Goal: Task Accomplishment & Management: Use online tool/utility

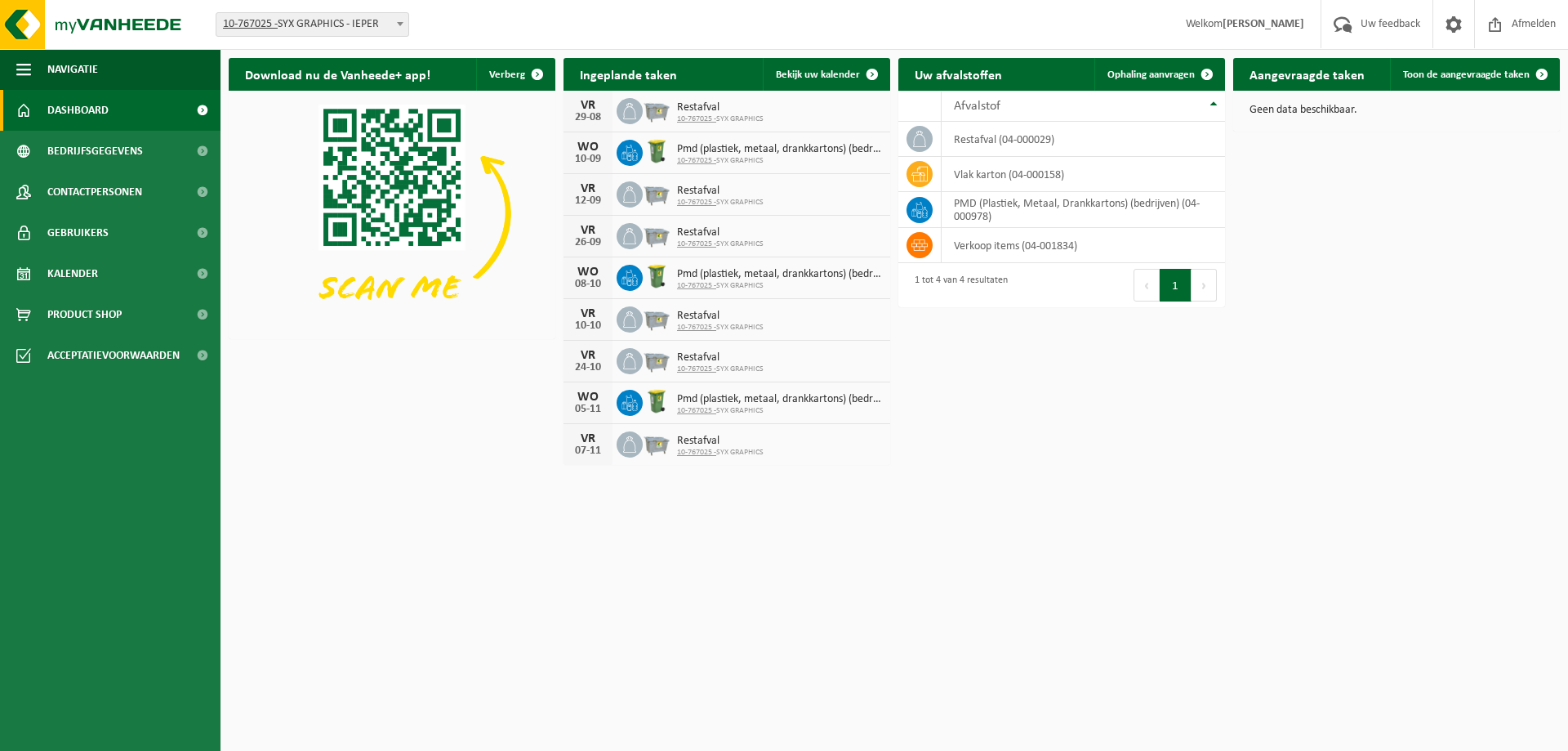
click at [1037, 524] on html "Vestiging: 10-767025 - SYX GRAPHICS - IEPER 10-767025 - SYX GRAPHICS - IEPER We…" at bounding box center [784, 375] width 1568 height 751
click at [809, 78] on span "Bekijk uw kalender" at bounding box center [818, 75] width 84 height 11
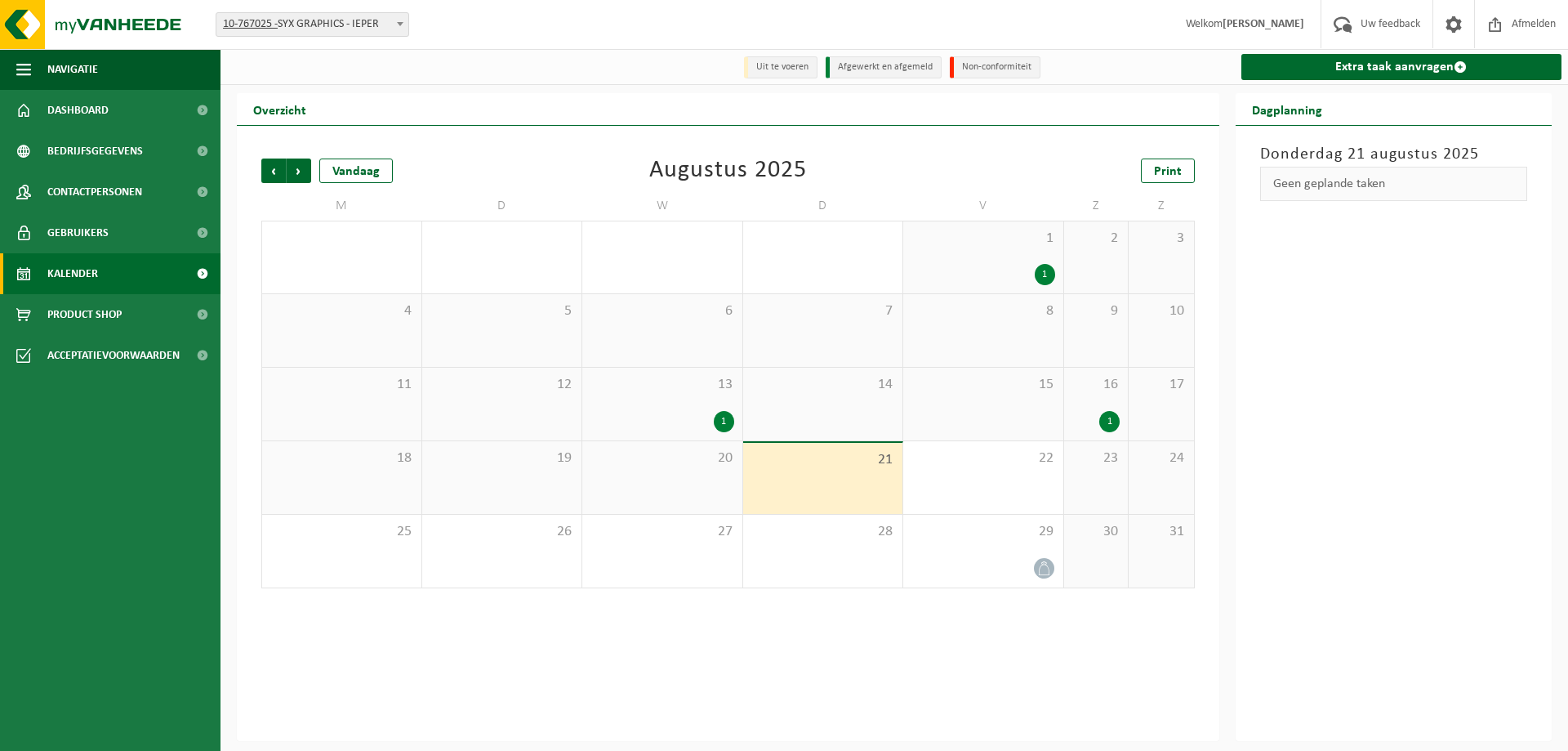
click at [1114, 424] on div "1" at bounding box center [1110, 422] width 21 height 21
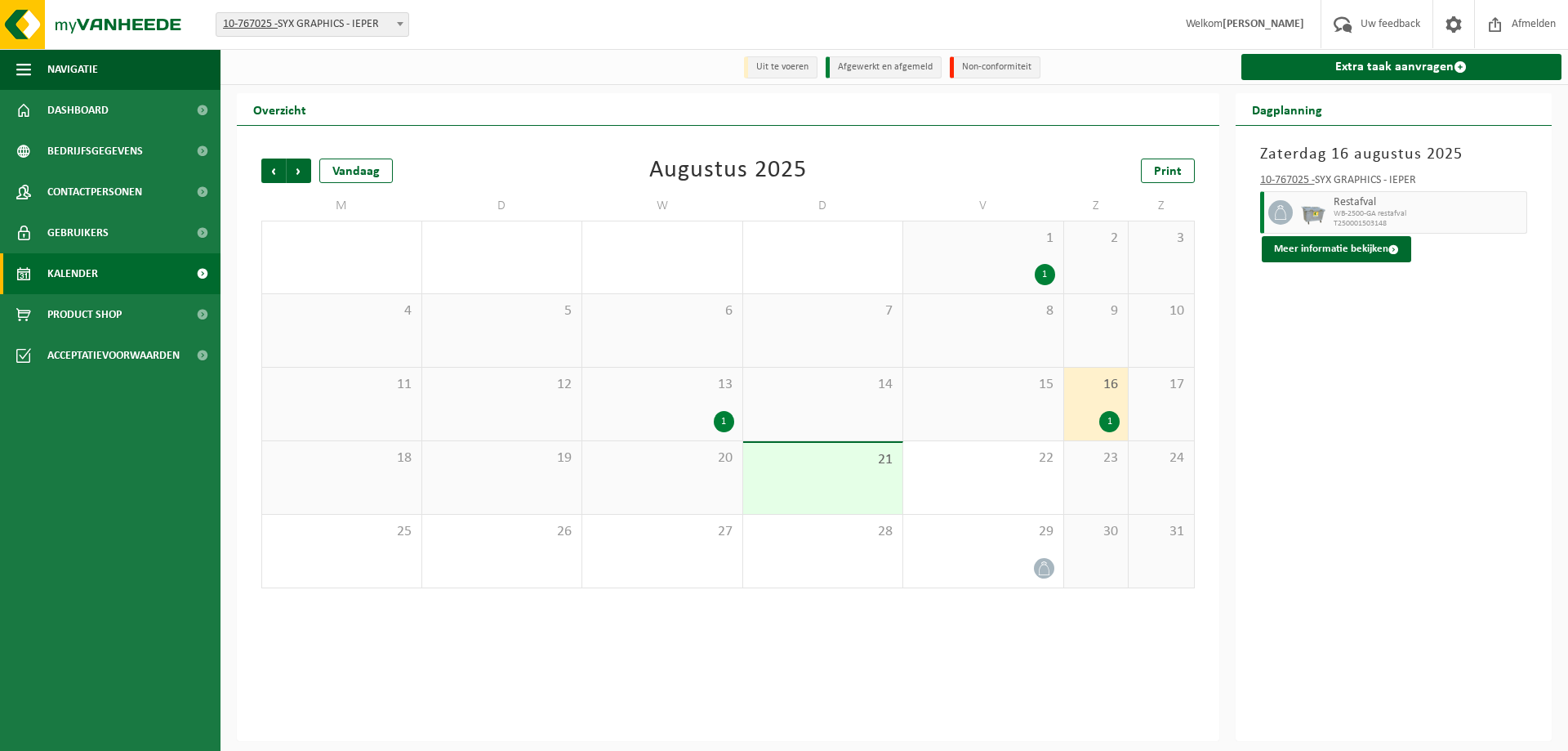
click at [716, 422] on div "1" at bounding box center [724, 422] width 21 height 21
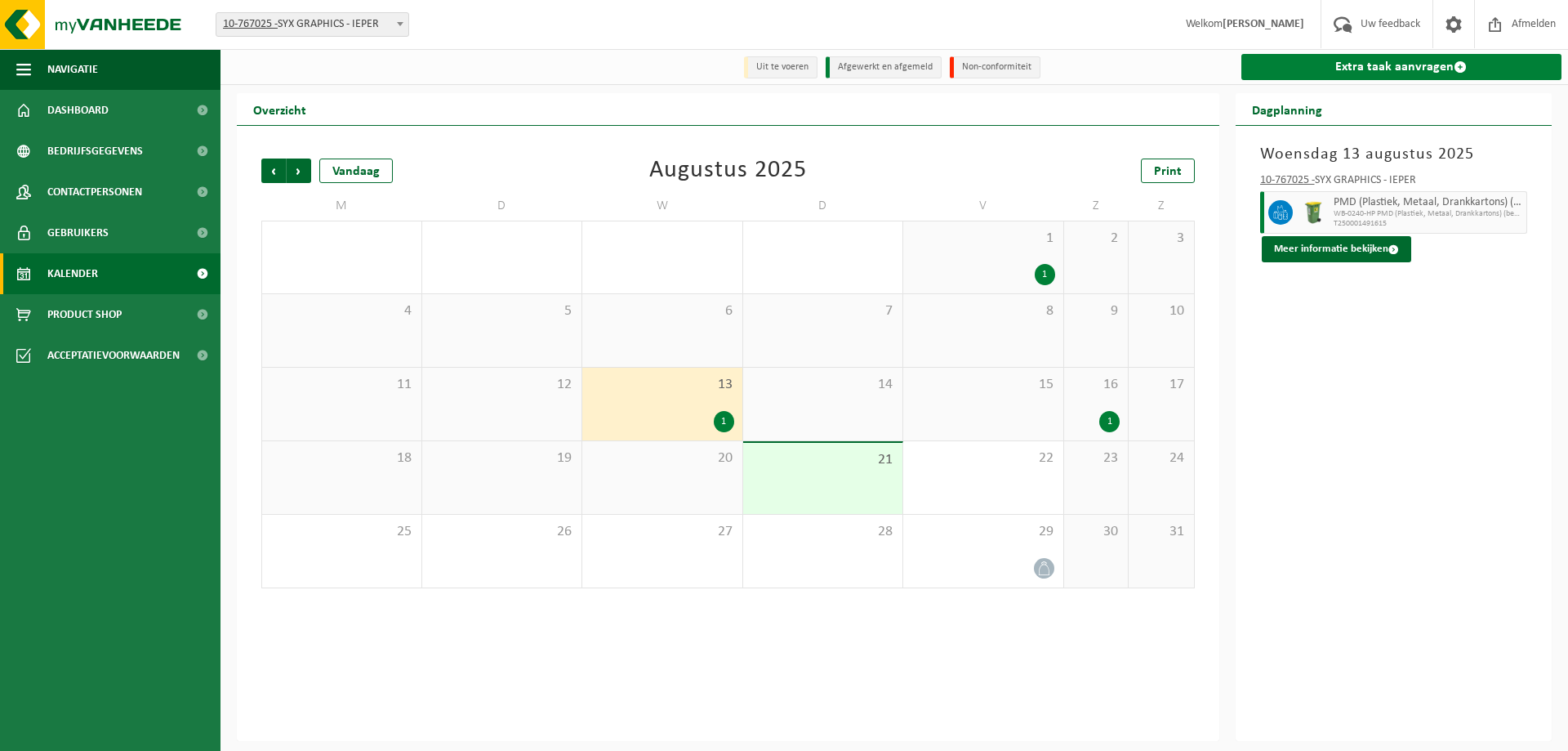
click at [1386, 70] on link "Extra taak aanvragen" at bounding box center [1402, 66] width 321 height 26
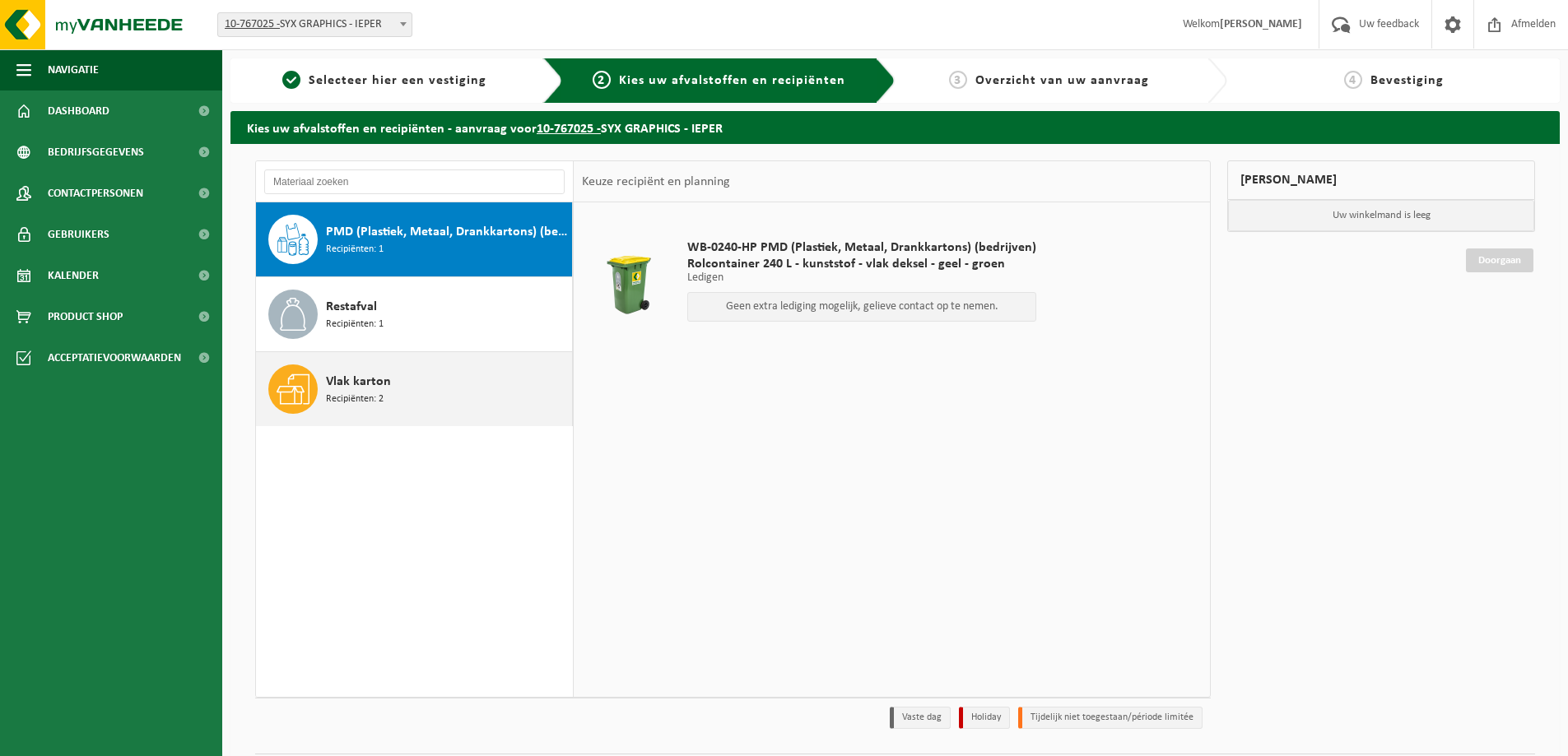
click at [371, 396] on span "Recipiënten: 2" at bounding box center [354, 398] width 58 height 15
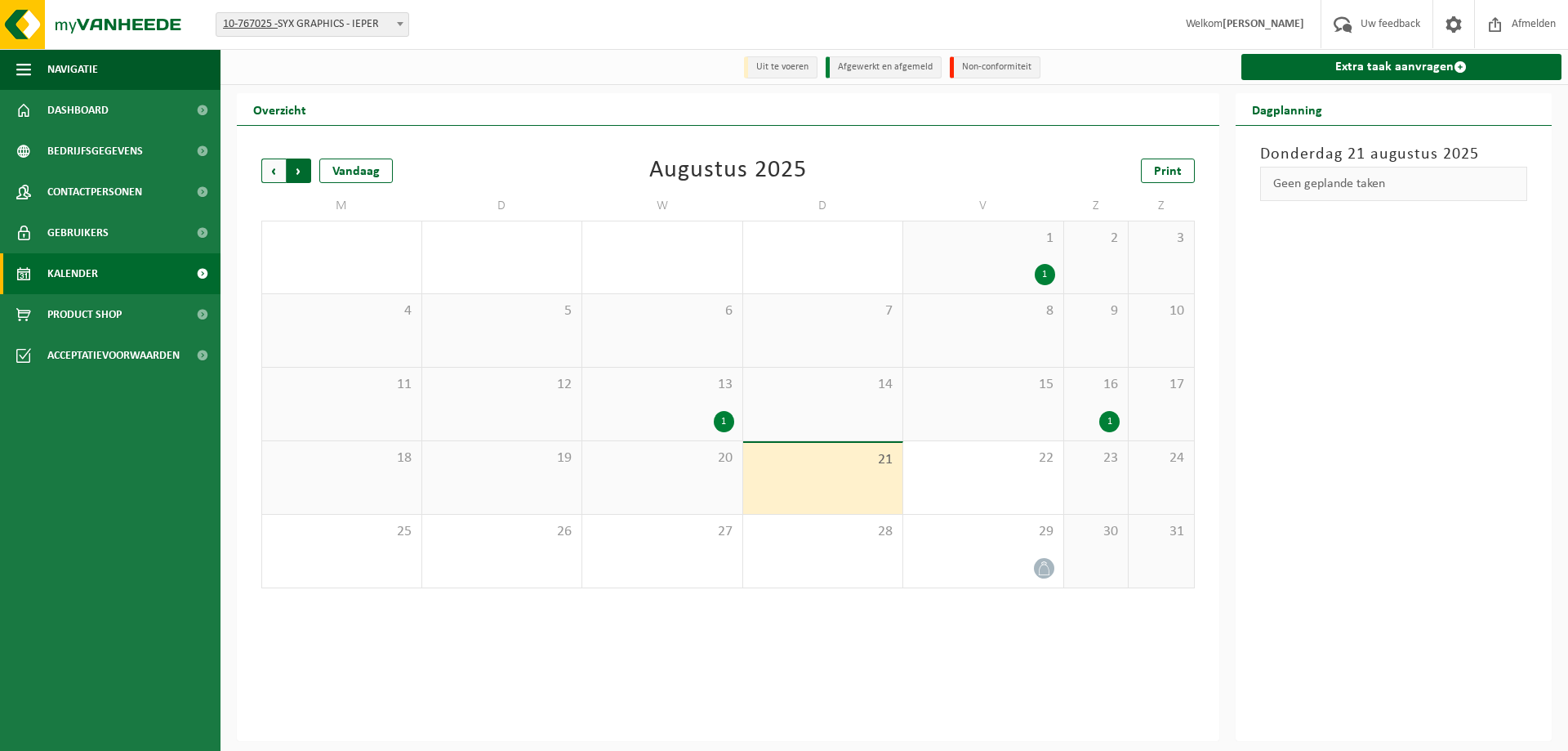
click at [269, 169] on span "Vorige" at bounding box center [273, 170] width 24 height 24
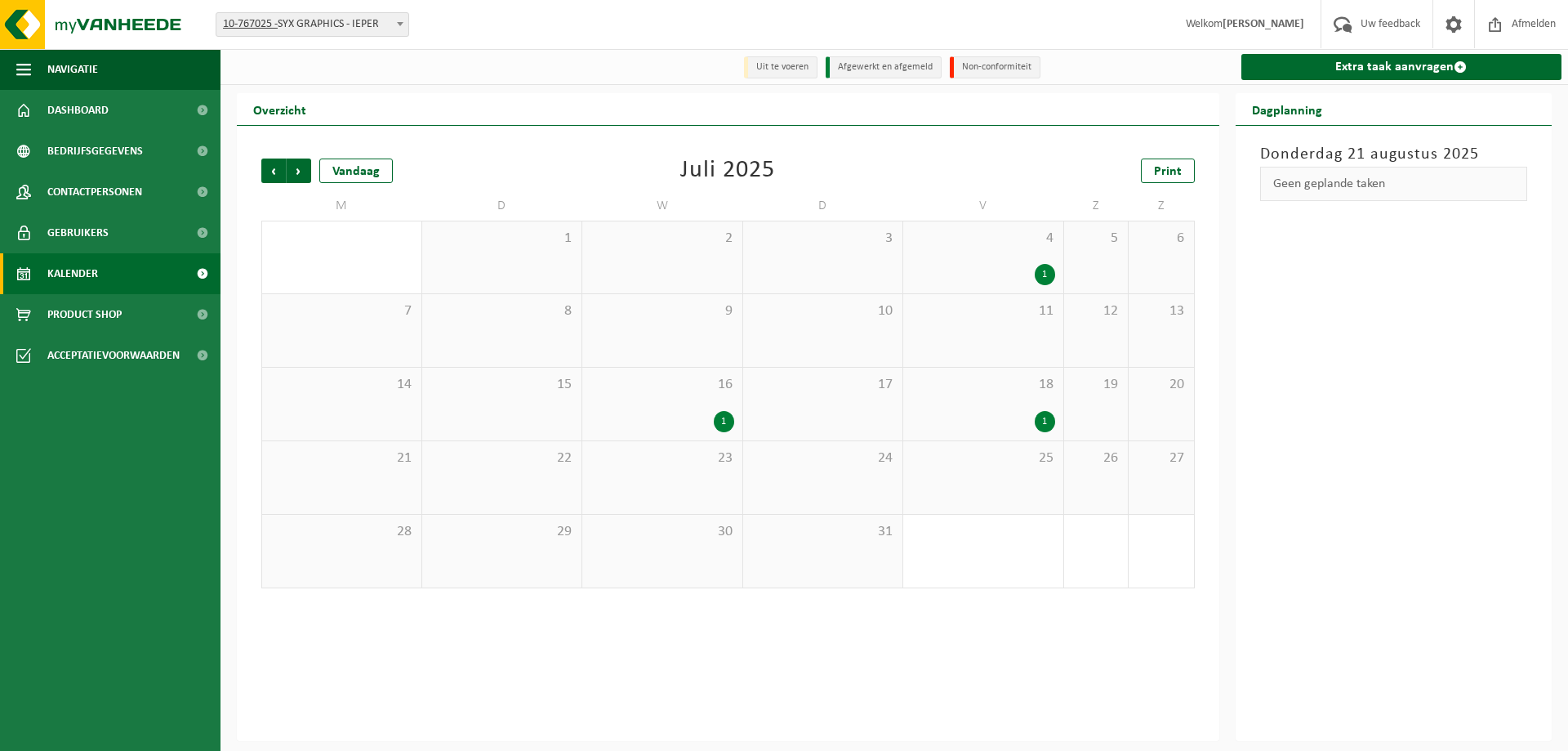
click at [269, 169] on span "Vorige" at bounding box center [273, 170] width 24 height 24
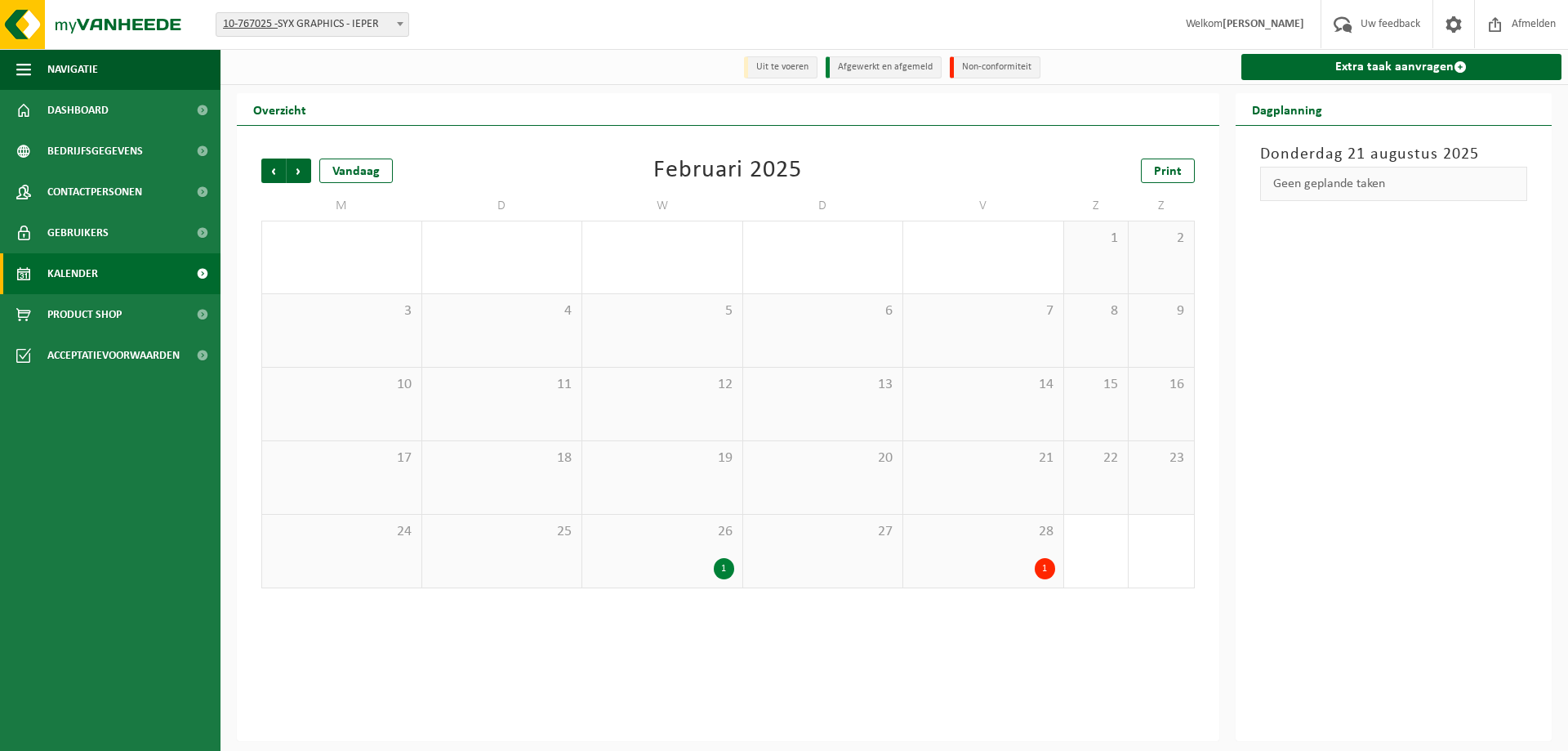
click at [1038, 567] on div "1" at bounding box center [1044, 568] width 21 height 21
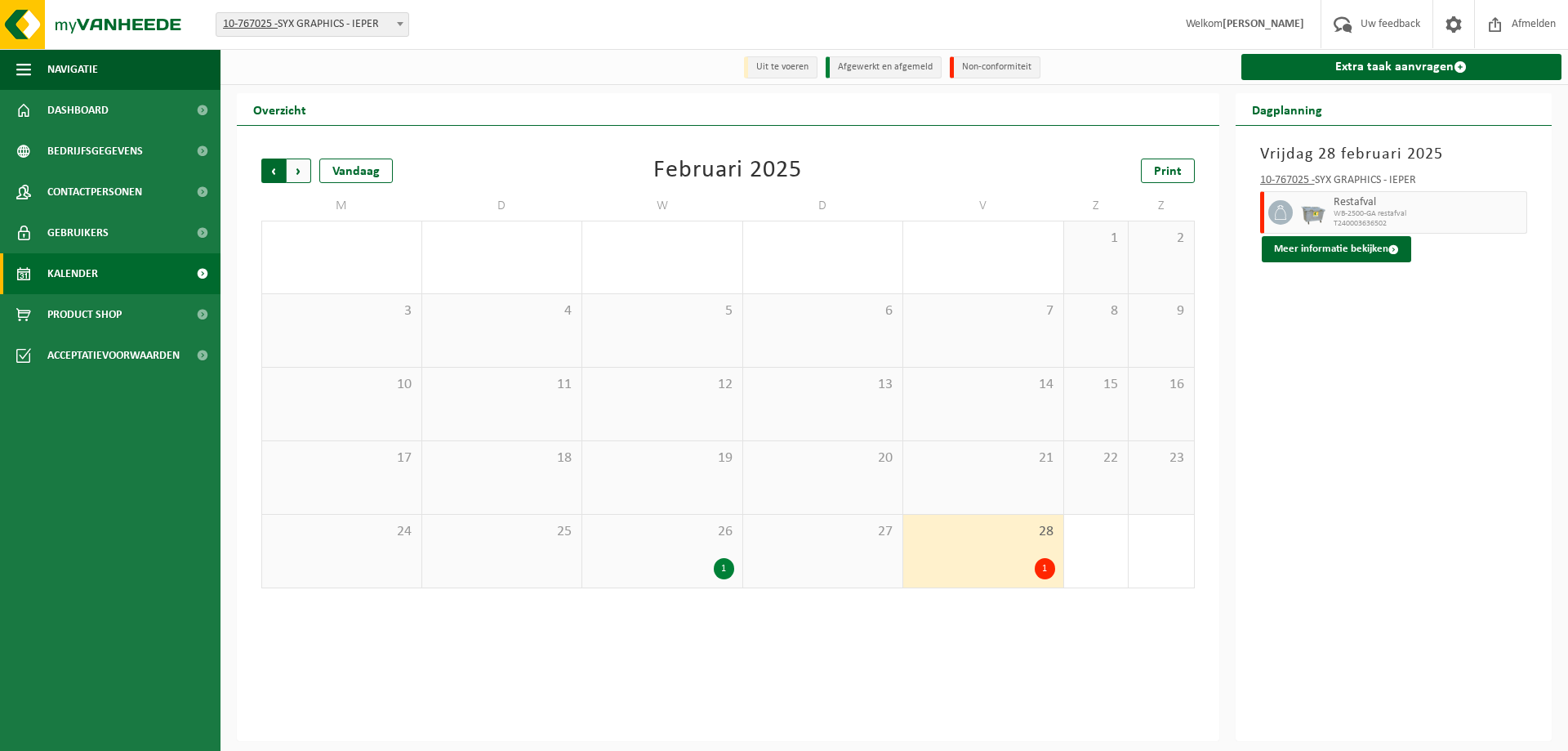
click at [292, 175] on span "Volgende" at bounding box center [298, 170] width 24 height 24
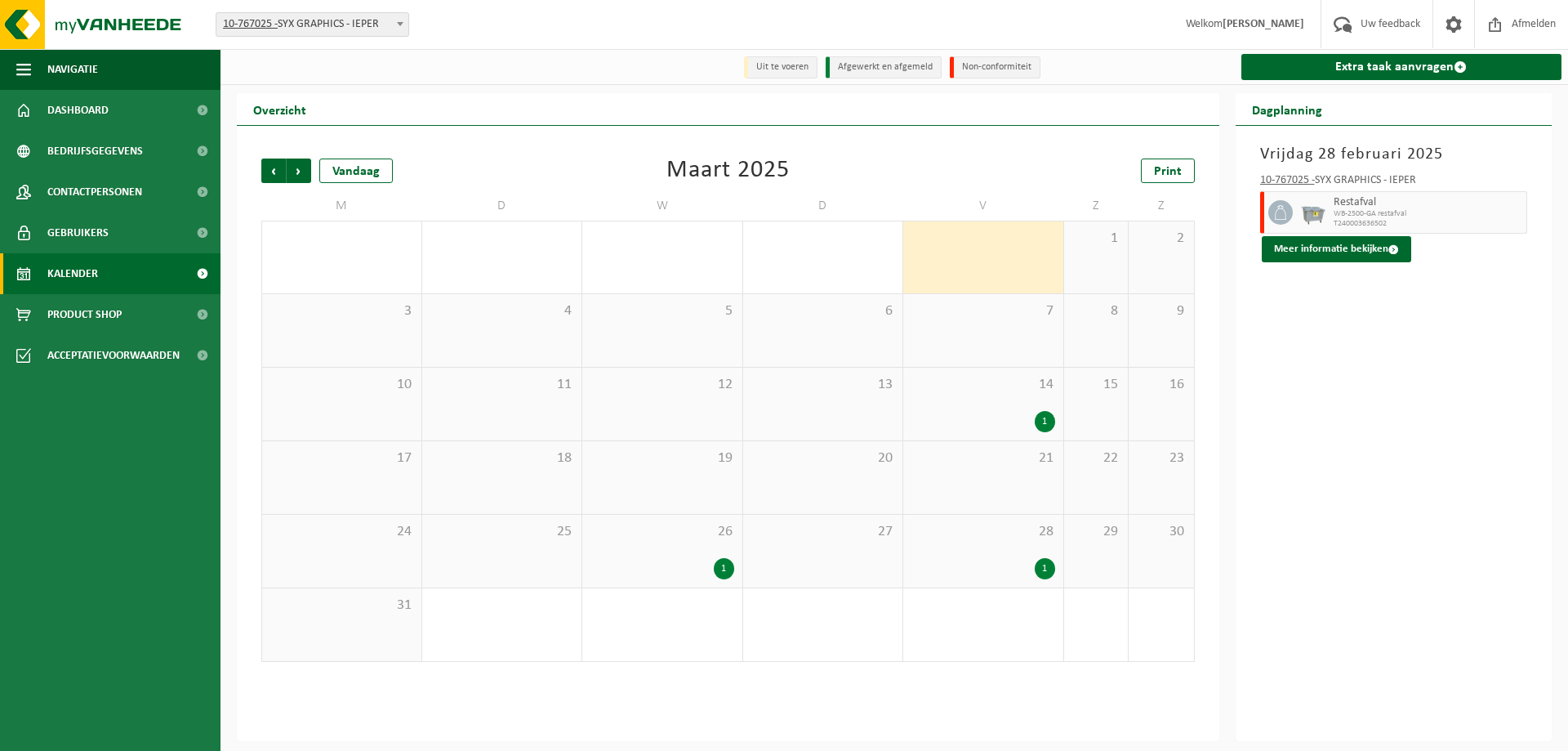
click at [1046, 422] on div "1" at bounding box center [1044, 422] width 21 height 21
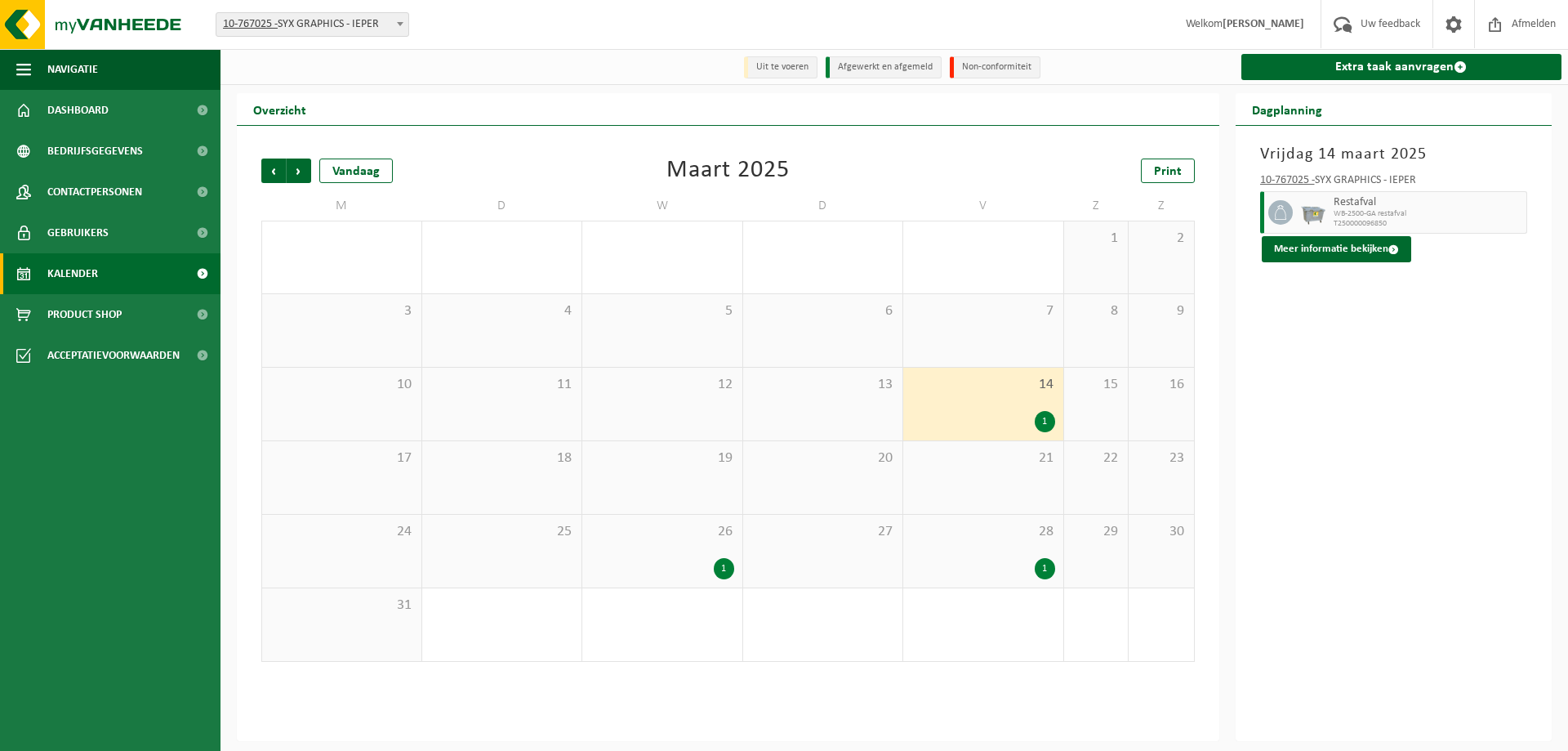
click at [1050, 569] on div "1" at bounding box center [1044, 568] width 21 height 21
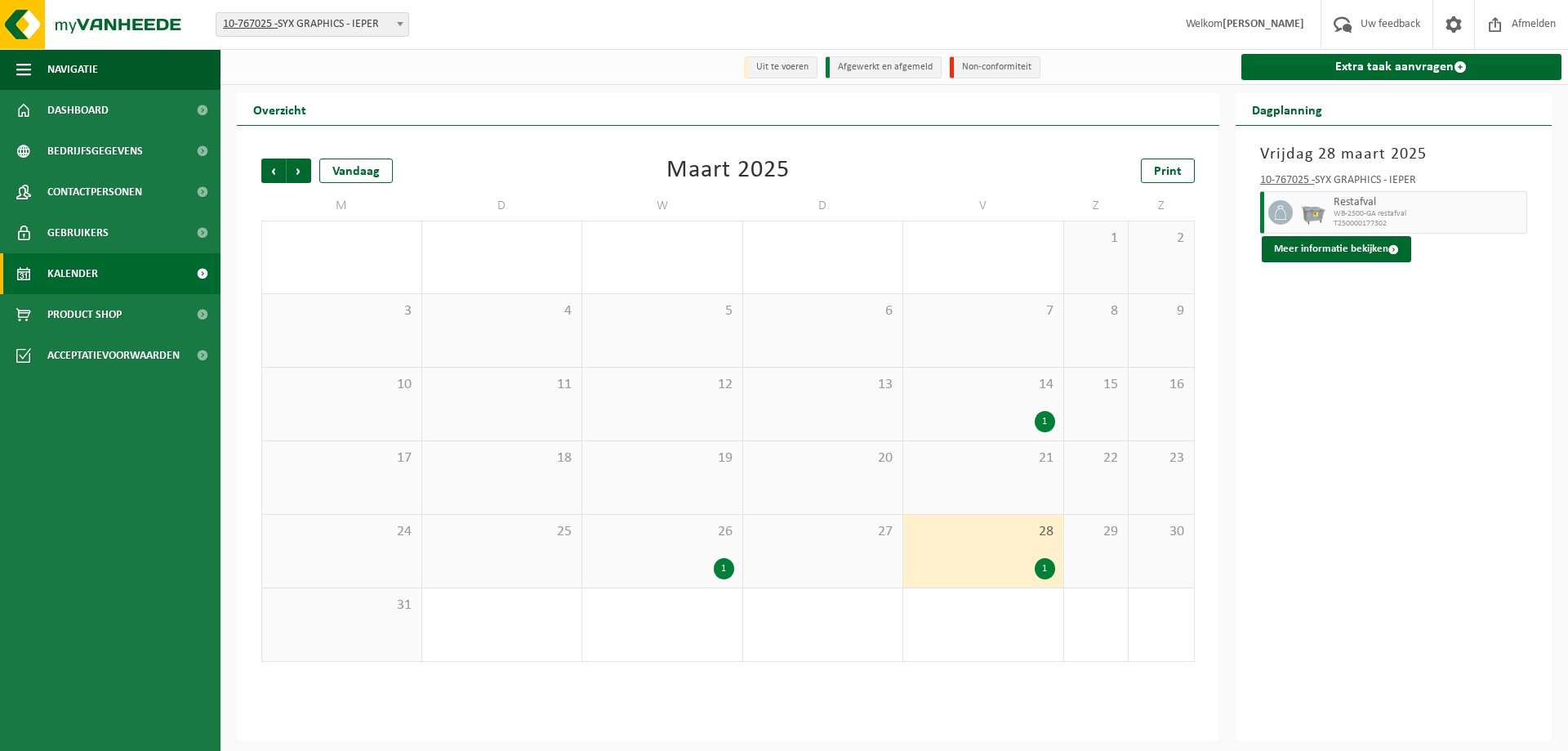
click at [717, 572] on div "1" at bounding box center [724, 568] width 21 height 21
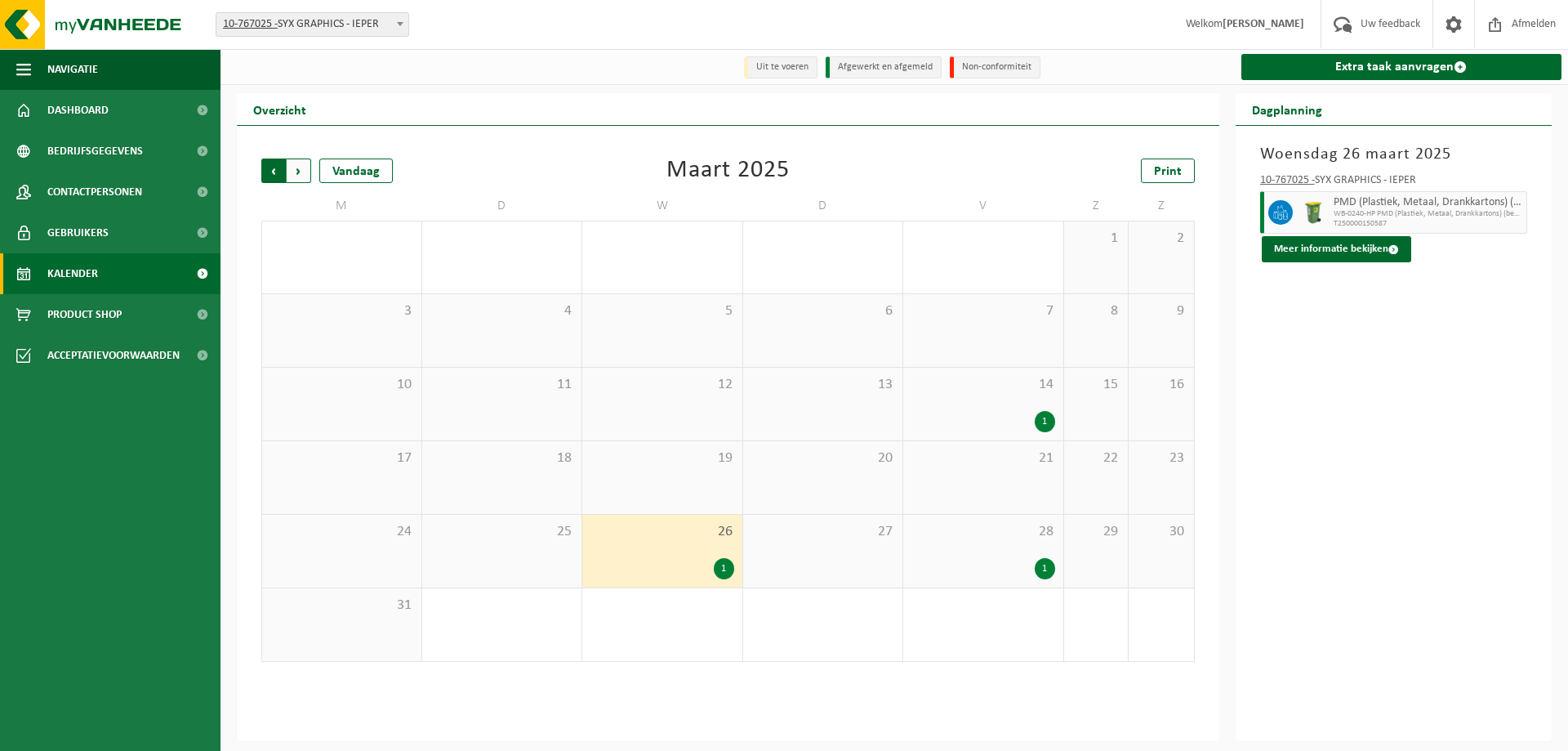
click at [294, 168] on span "Volgende" at bounding box center [298, 170] width 24 height 24
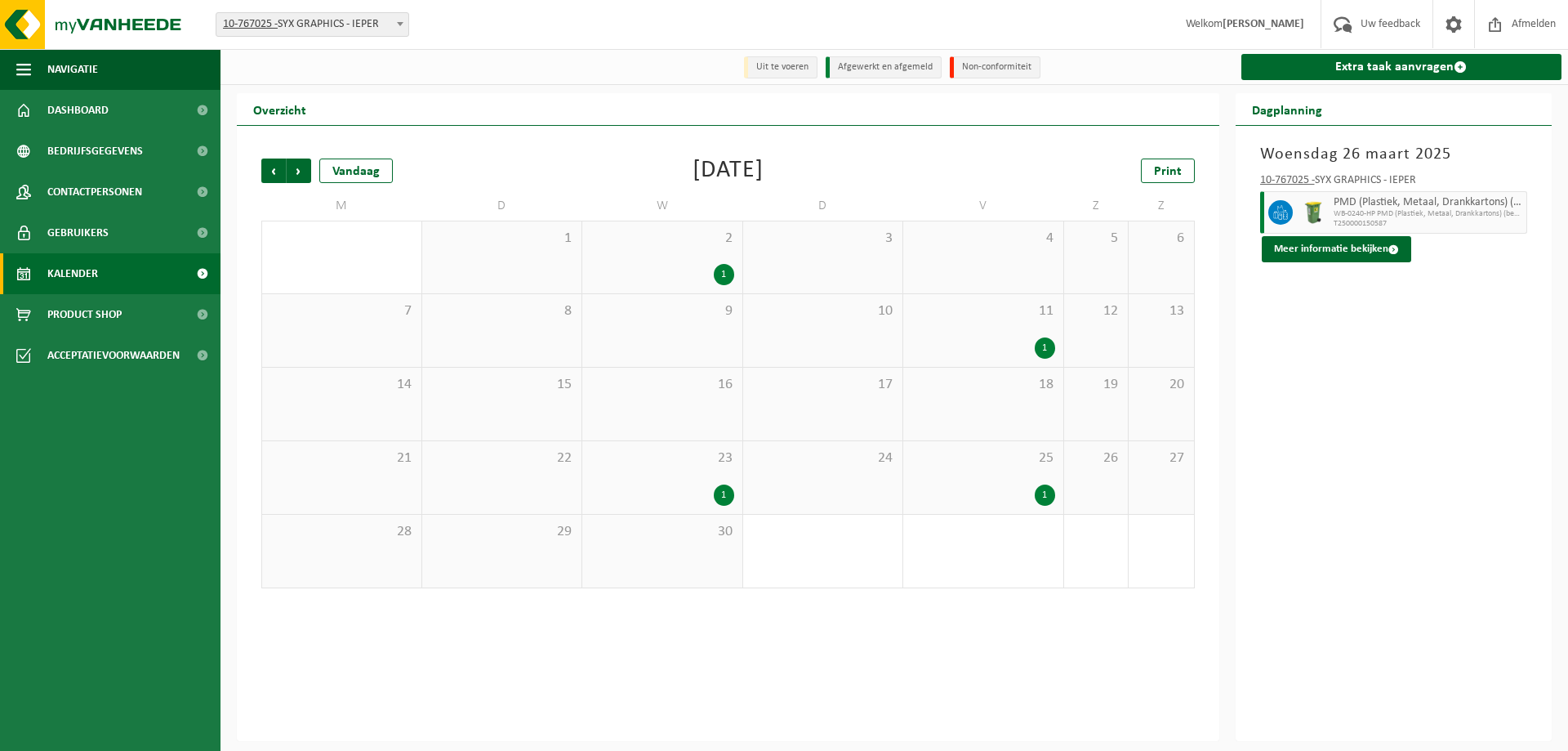
click at [726, 276] on div "1" at bounding box center [724, 275] width 21 height 21
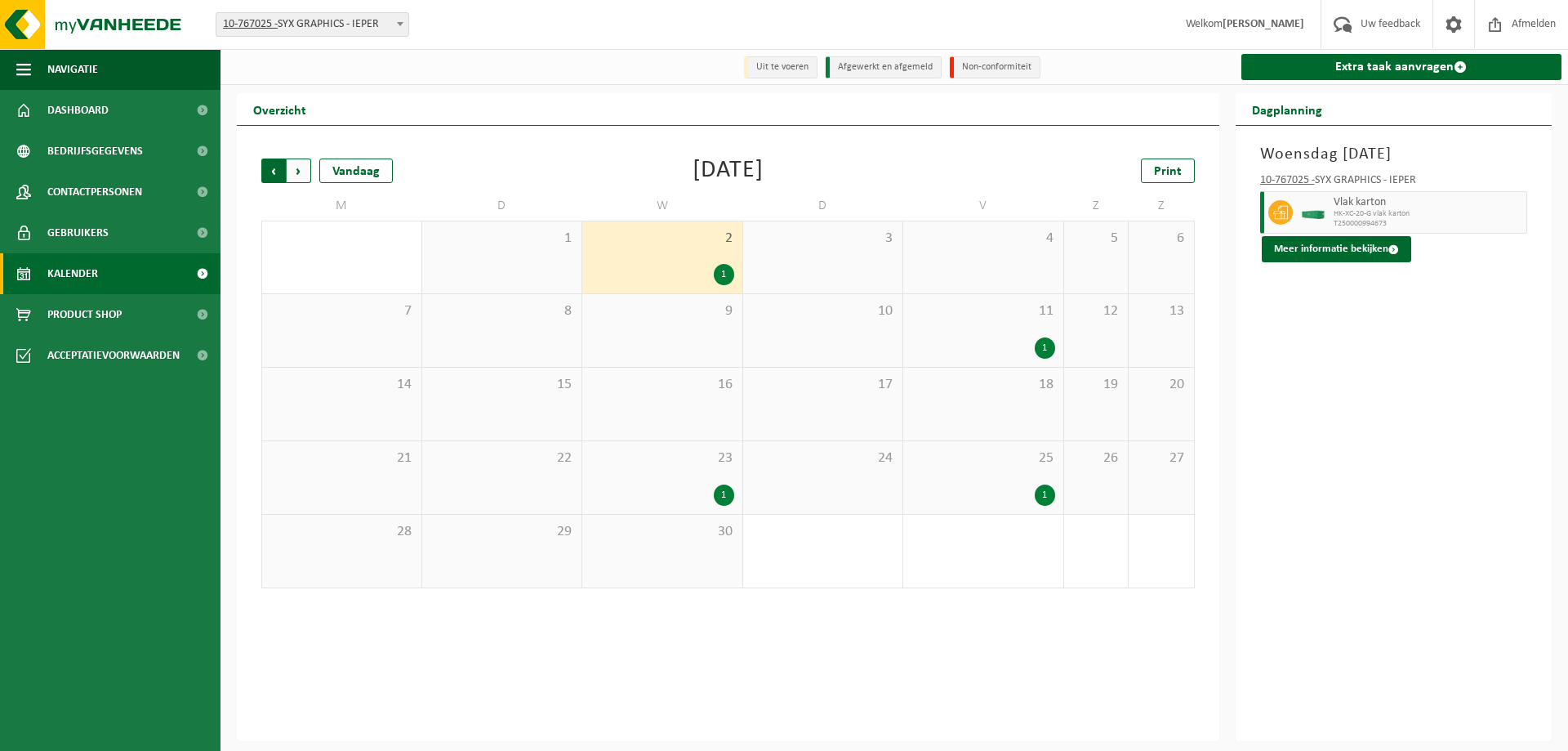
click at [303, 166] on span "Volgende" at bounding box center [298, 170] width 24 height 24
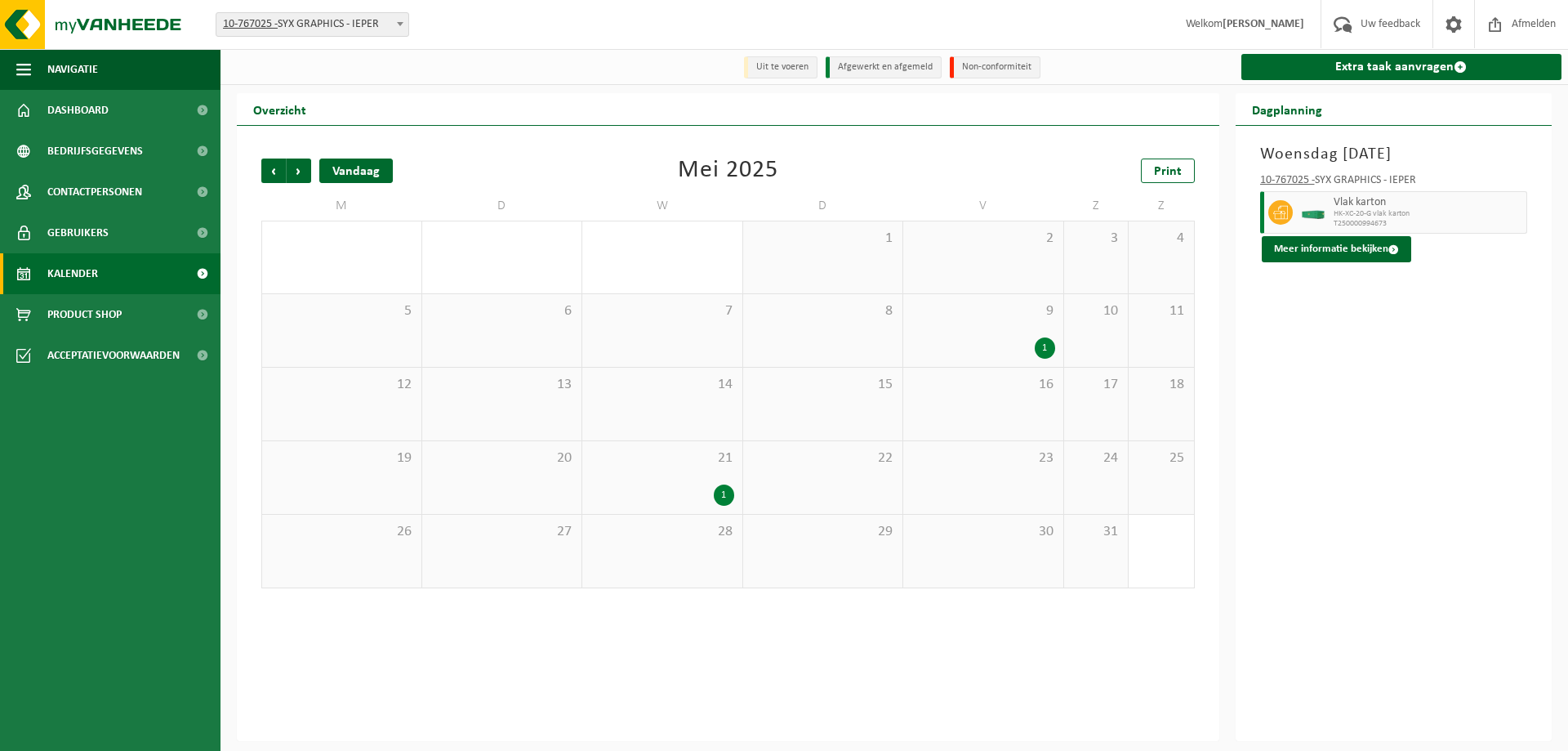
click at [329, 170] on div "Vandaag" at bounding box center [356, 170] width 73 height 24
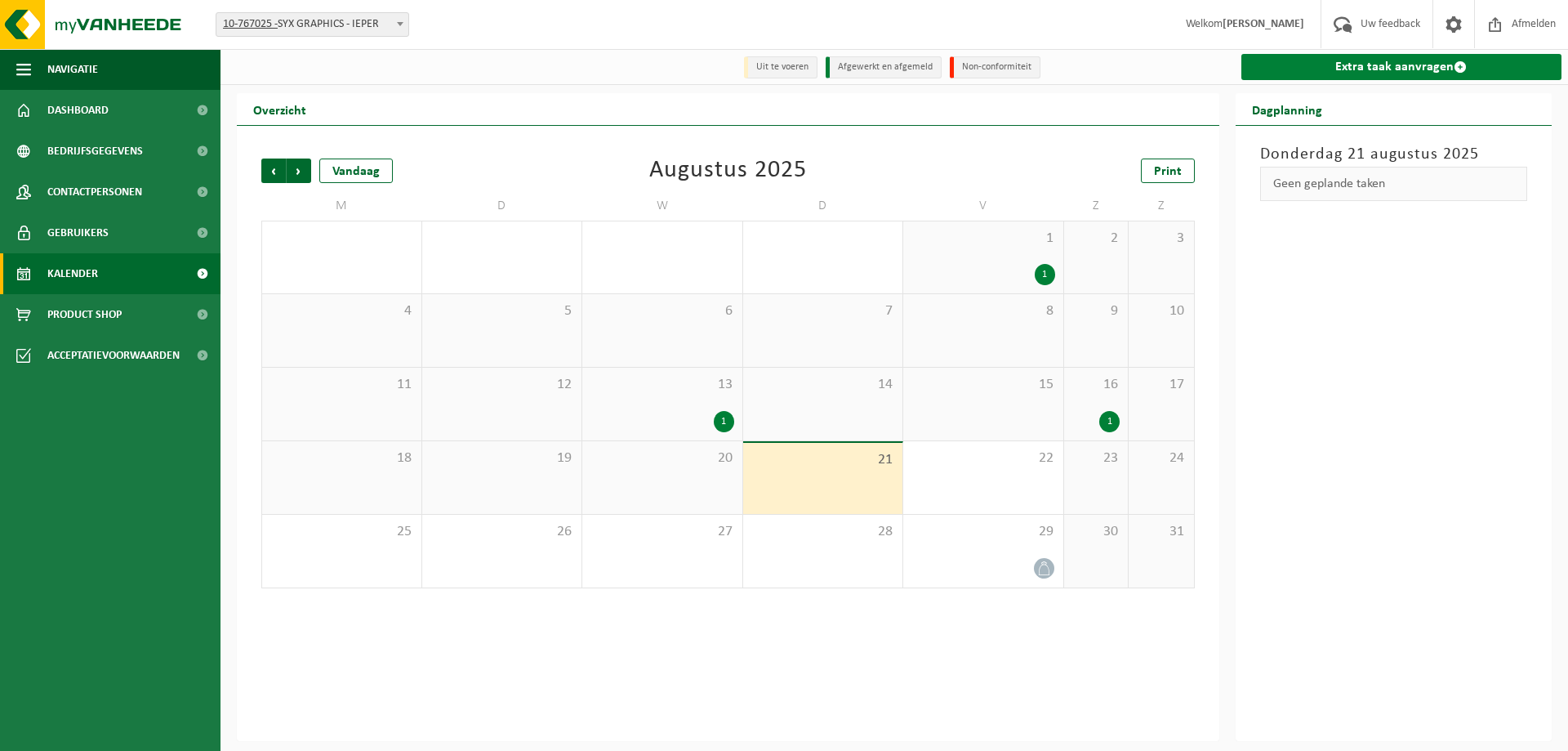
click at [1429, 75] on link "Extra taak aanvragen" at bounding box center [1402, 66] width 321 height 26
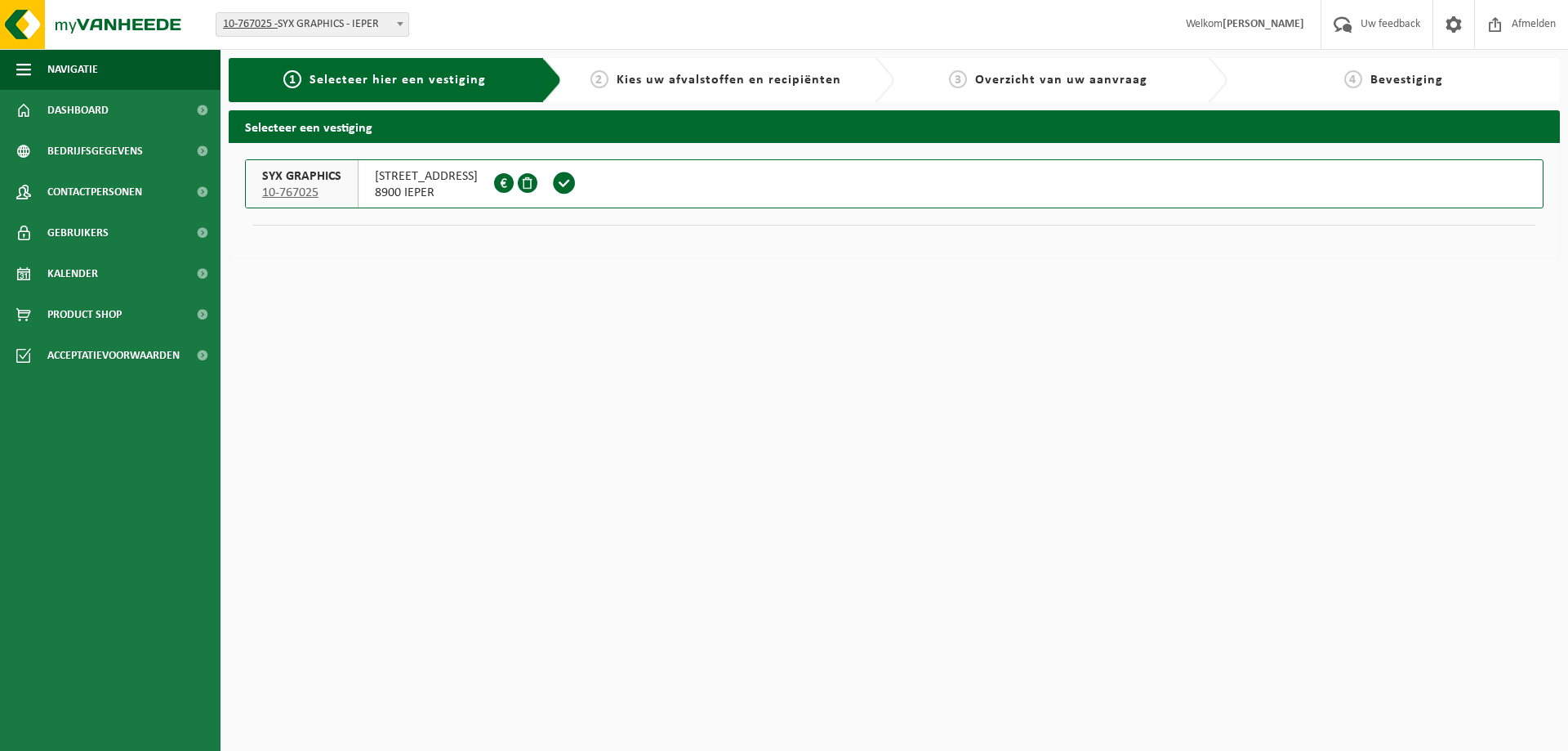
click at [425, 183] on span "ROZENDAALSTRAAT 53" at bounding box center [426, 176] width 103 height 16
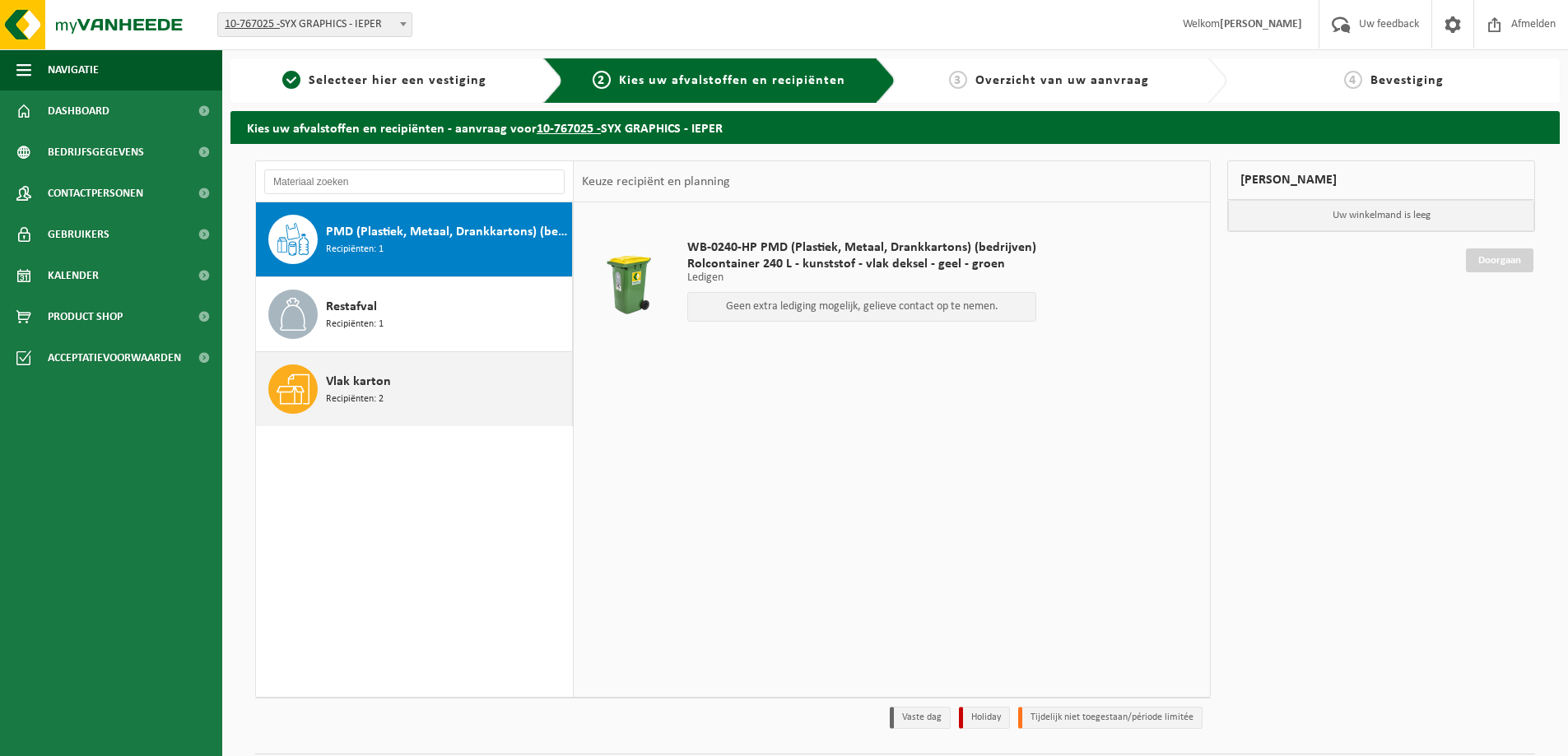
click at [381, 389] on span "Vlak karton" at bounding box center [358, 382] width 65 height 20
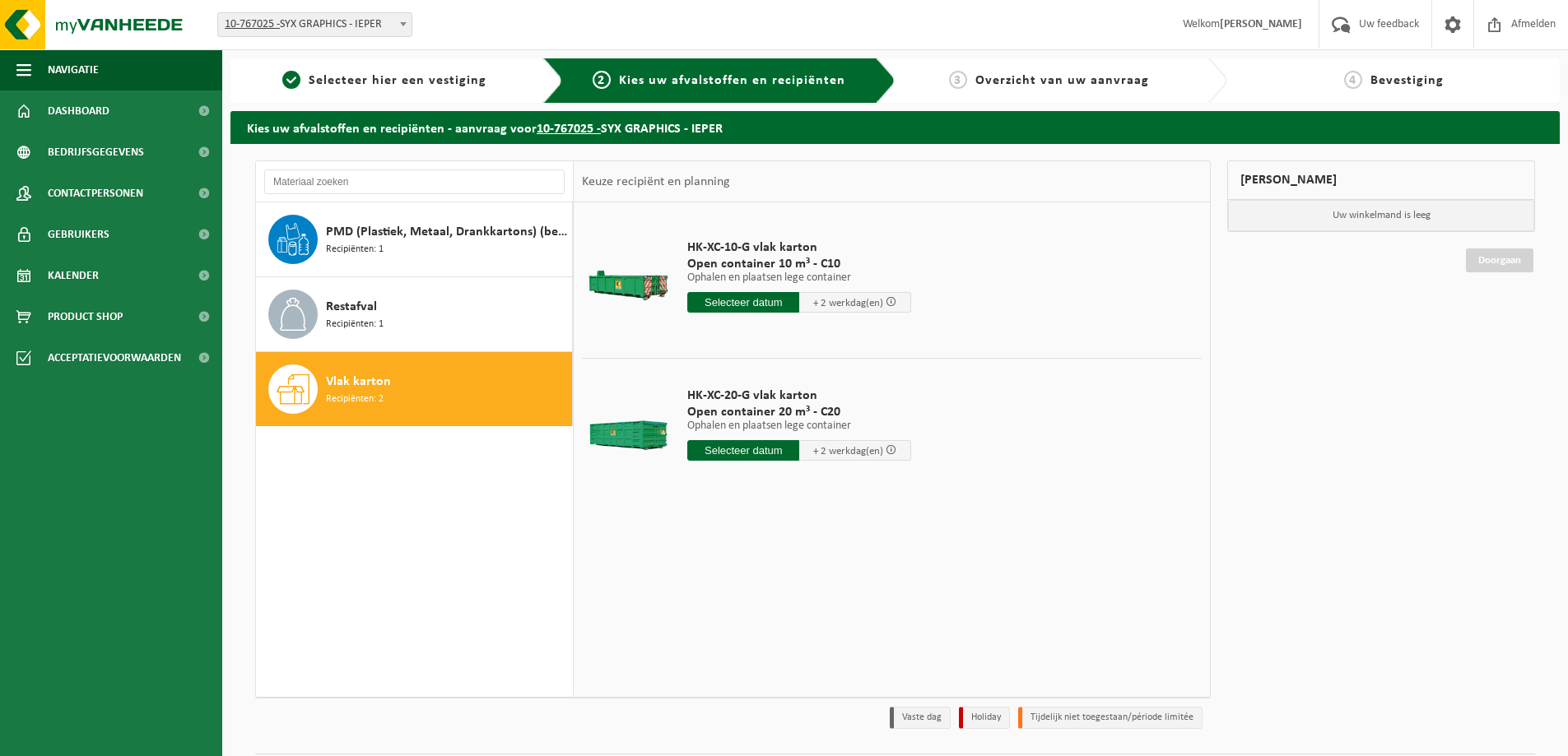
click at [768, 446] on input "text" at bounding box center [743, 450] width 112 height 21
click at [729, 648] on div "26" at bounding box center [731, 649] width 29 height 26
type input "Van 2025-08-26"
type input "2025-08-26"
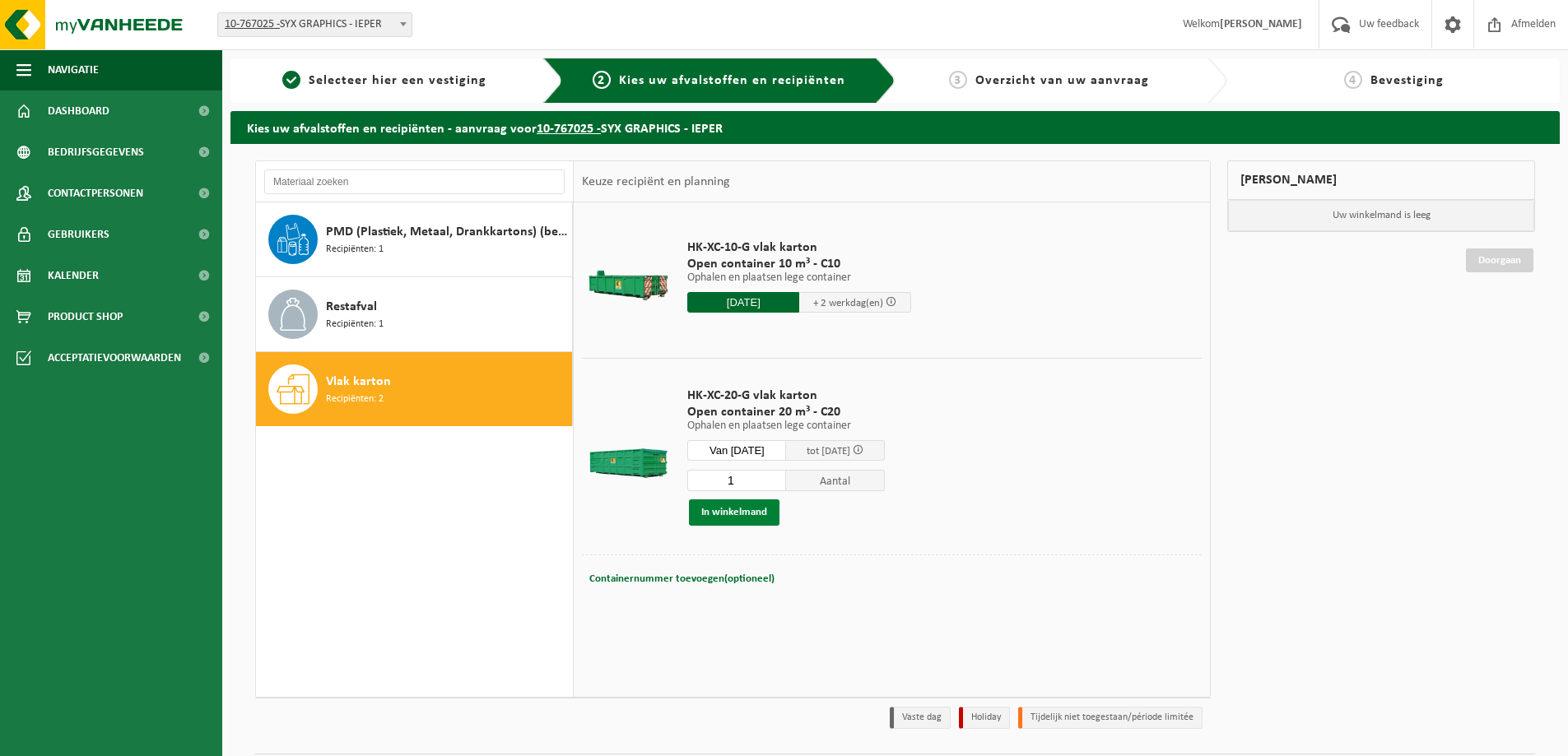
click at [738, 512] on button "In winkelmand" at bounding box center [734, 512] width 90 height 26
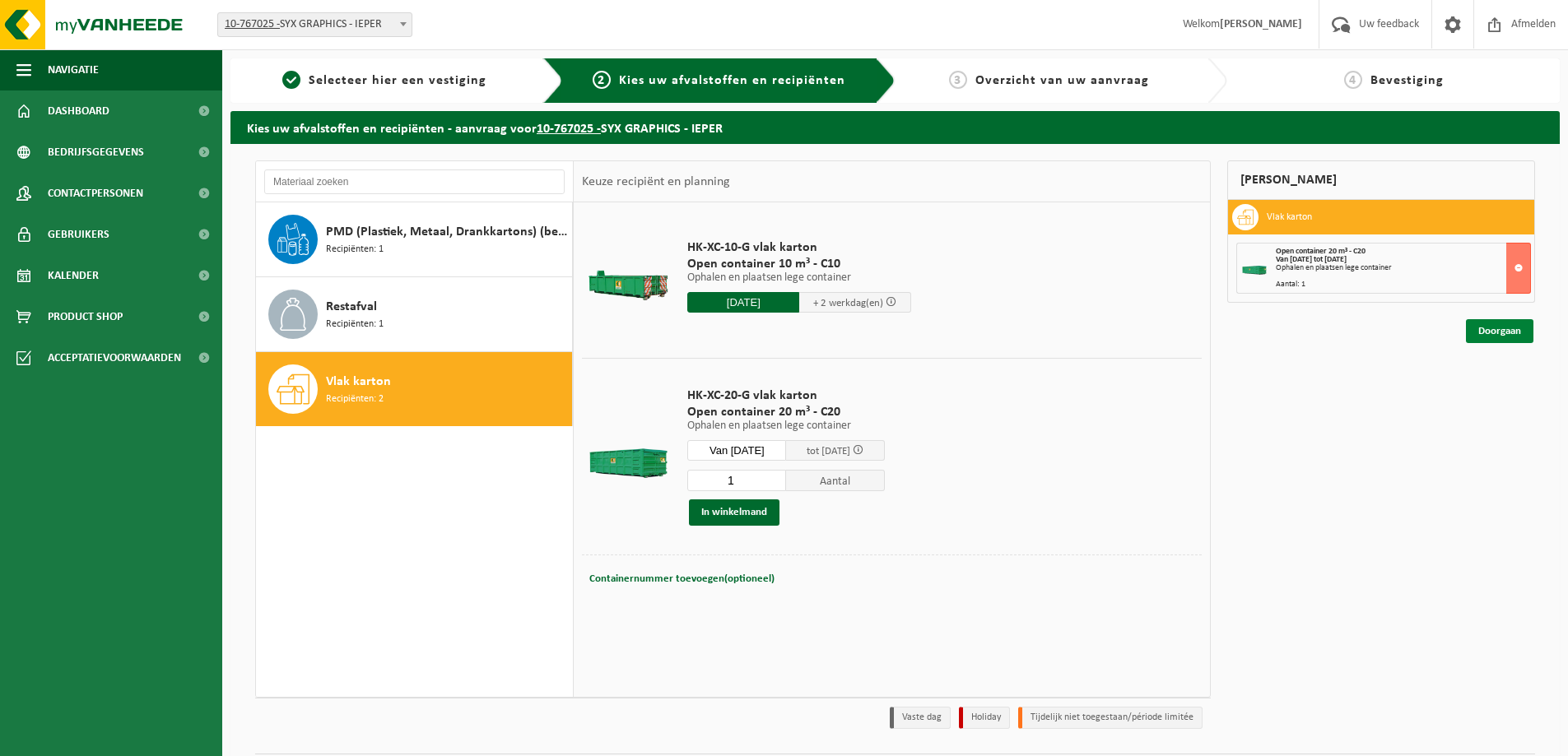
click at [1488, 331] on link "Doorgaan" at bounding box center [1499, 331] width 68 height 23
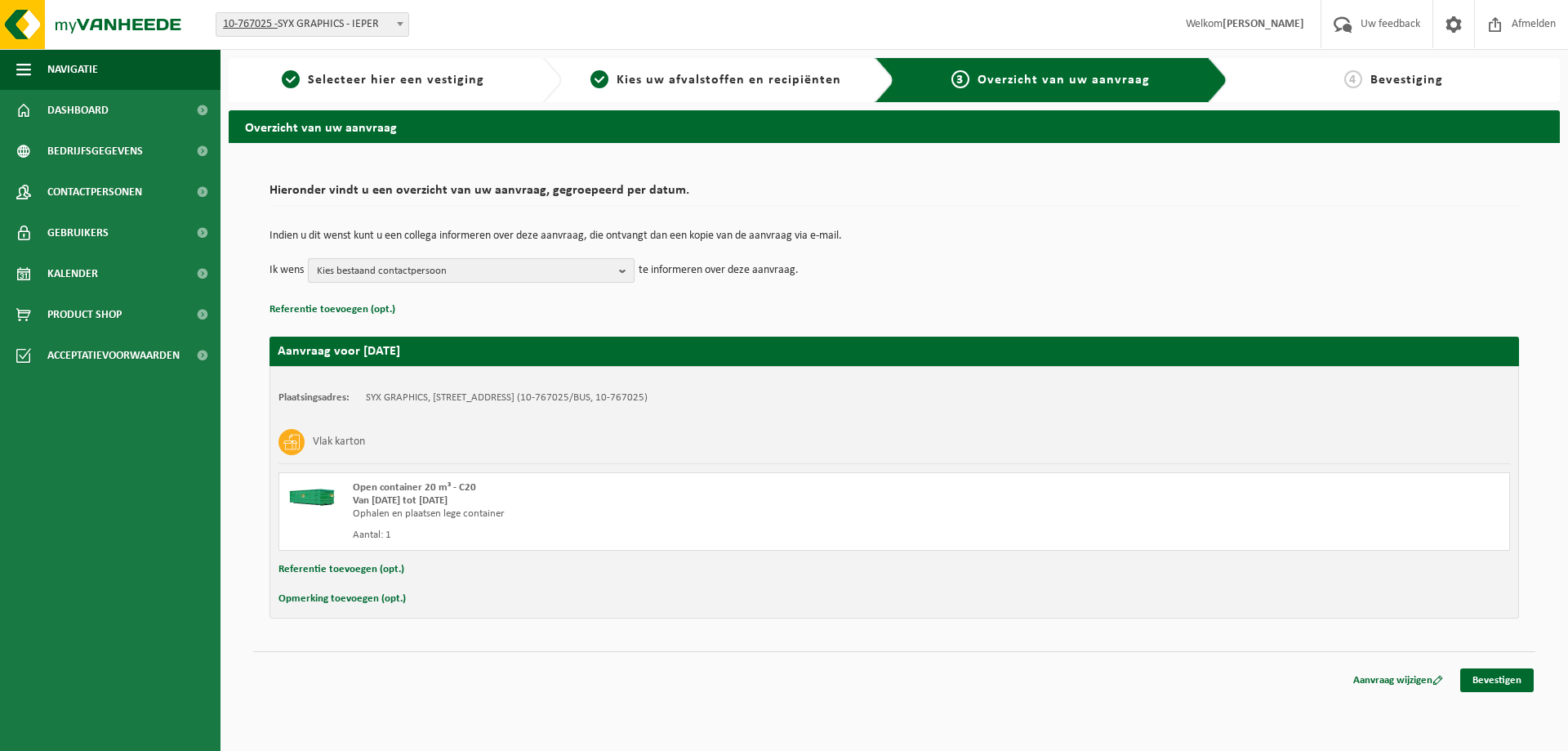
click at [527, 275] on span "Kies bestaand contactpersoon" at bounding box center [464, 270] width 295 height 24
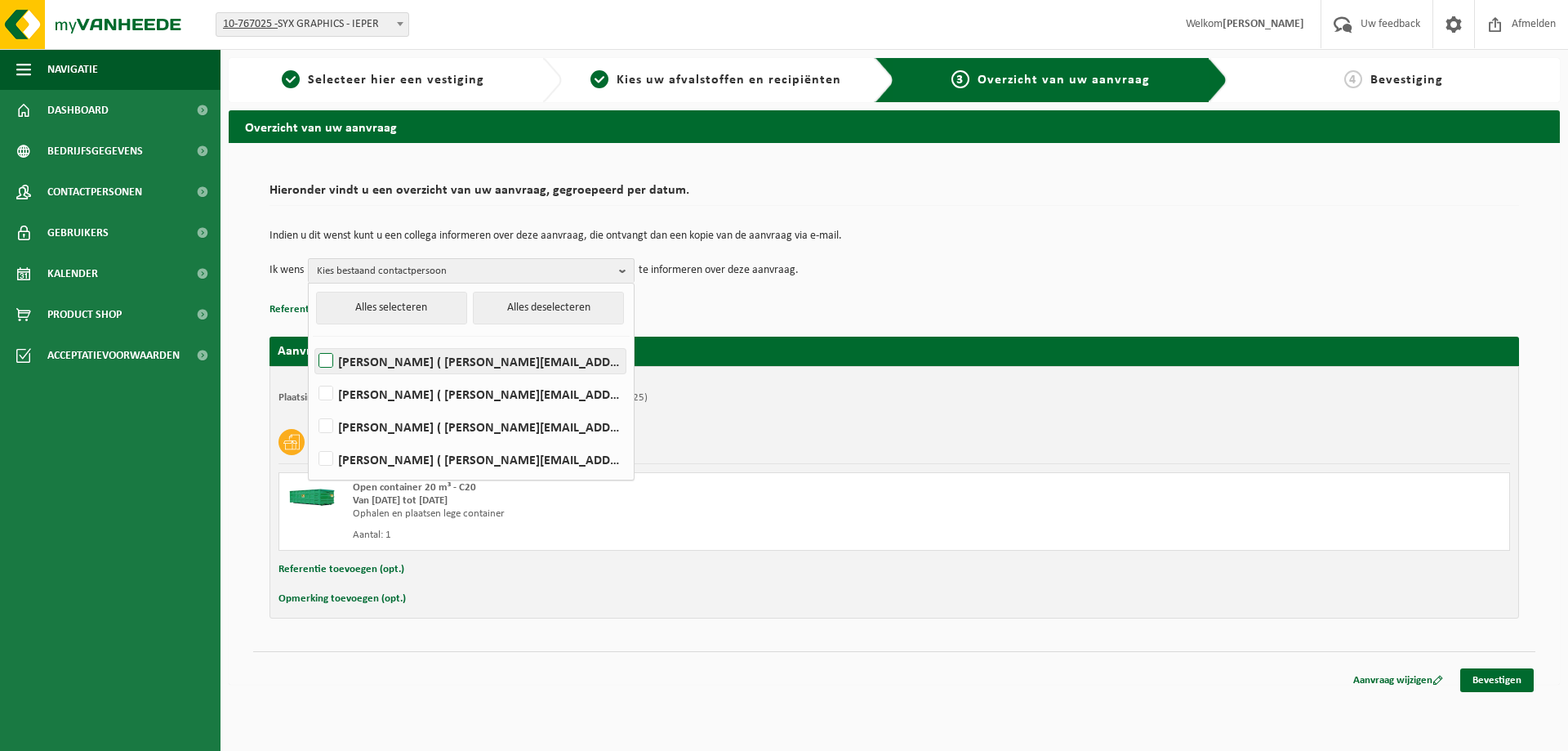
click at [415, 358] on label "[PERSON_NAME] ( [PERSON_NAME][EMAIL_ADDRESS][DOMAIN_NAME] )" at bounding box center [470, 361] width 311 height 24
click at [313, 341] on input "[PERSON_NAME] ( [PERSON_NAME][EMAIL_ADDRESS][DOMAIN_NAME] )" at bounding box center [312, 340] width 1 height 1
checkbox input "true"
click at [872, 285] on div "Indien u dit wenst kunt u een collega informeren over deze aanvraag, die ontvan…" at bounding box center [894, 256] width 1249 height 85
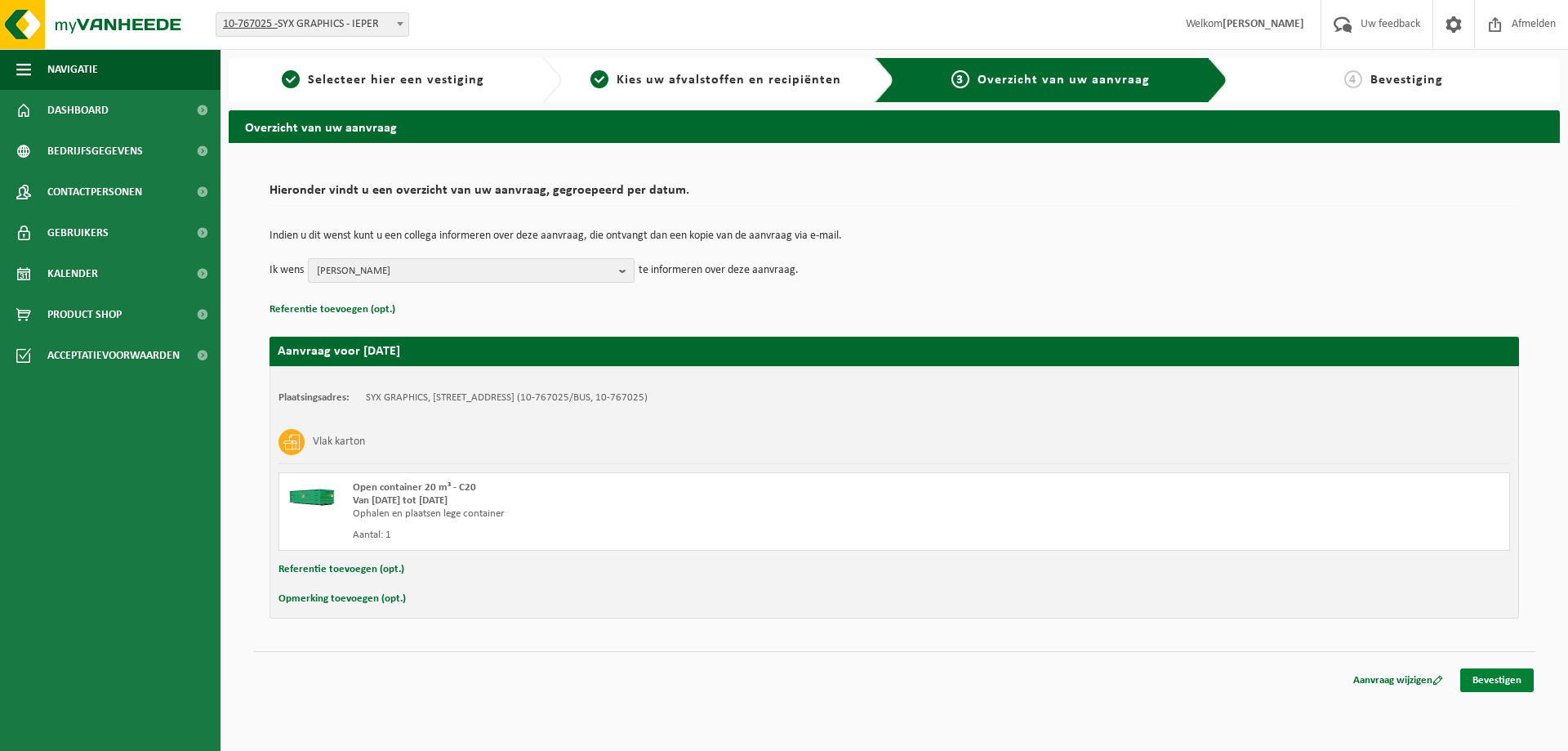
click at [1504, 672] on link "Bevestigen" at bounding box center [1497, 680] width 73 height 23
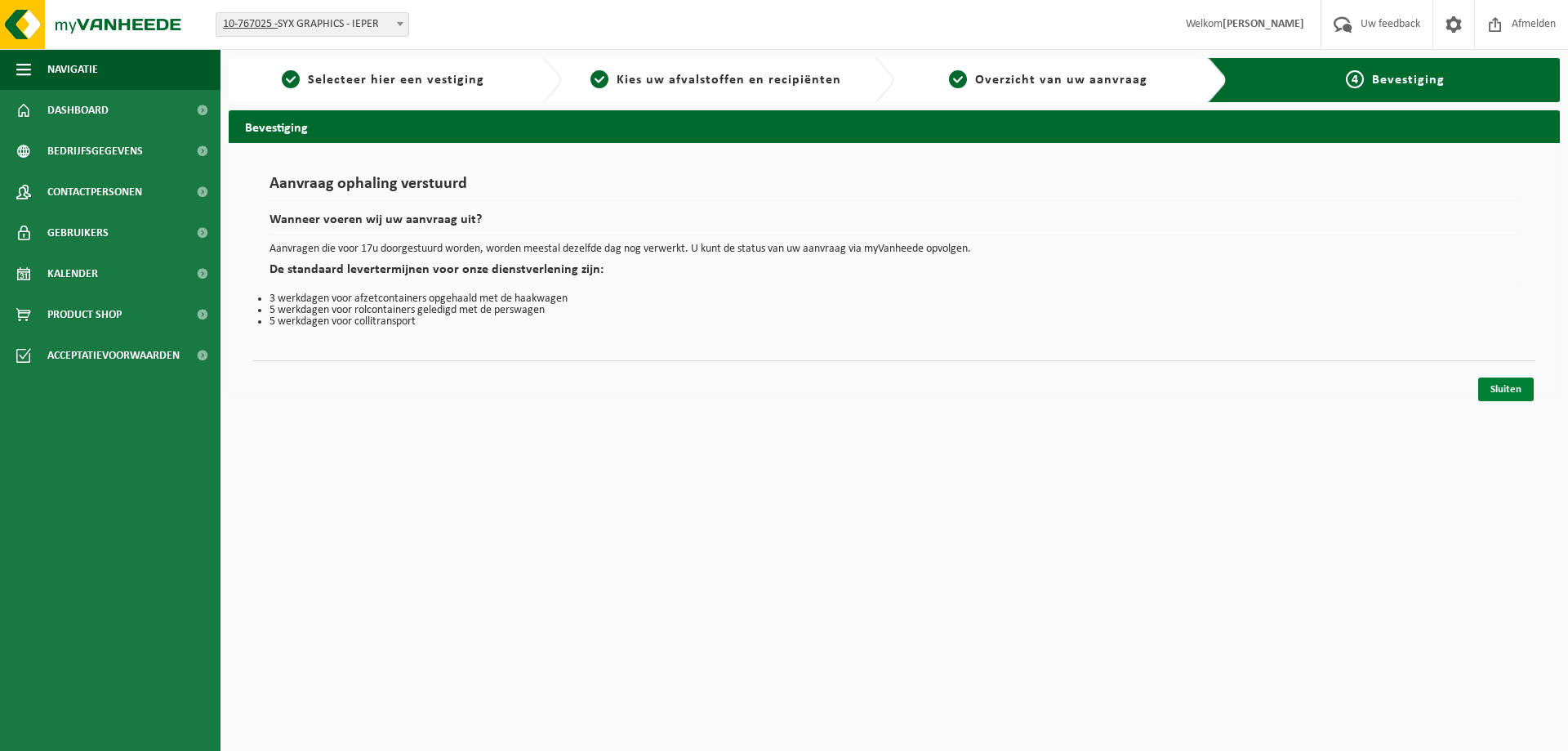
click at [1496, 388] on link "Sluiten" at bounding box center [1506, 389] width 55 height 23
